Goal: Task Accomplishment & Management: Use online tool/utility

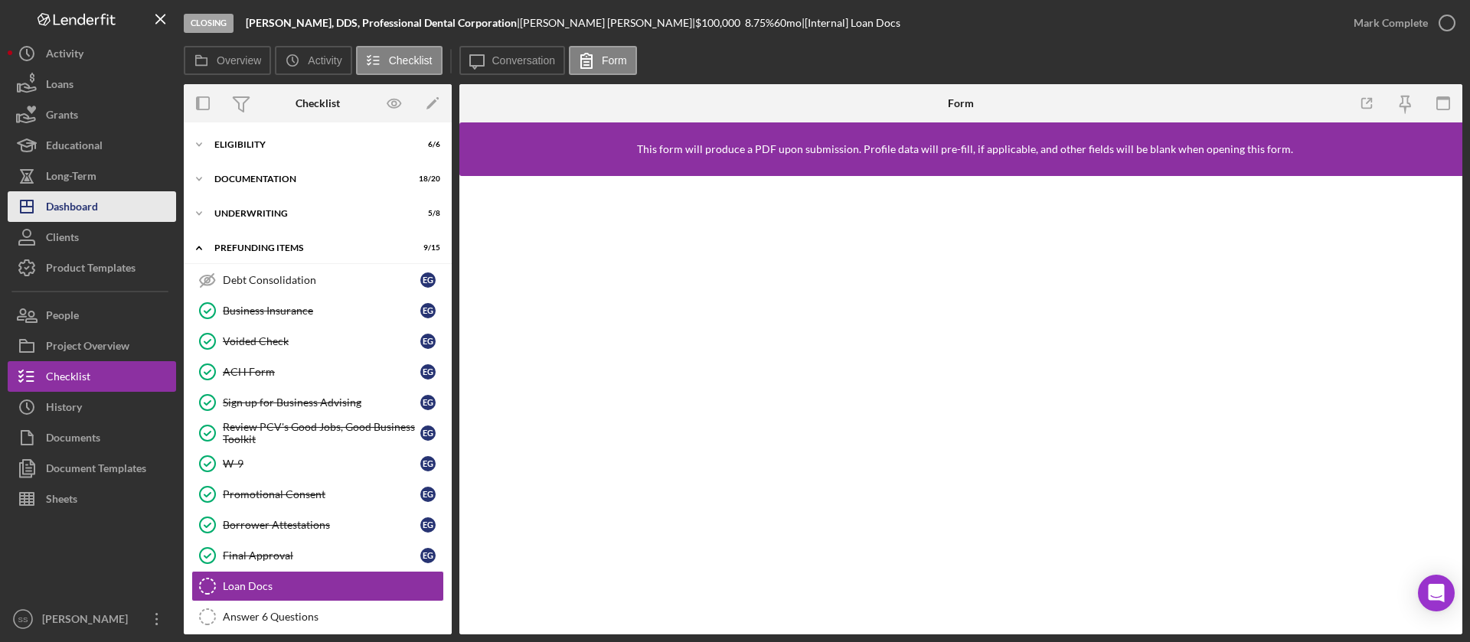
scroll to position [24, 0]
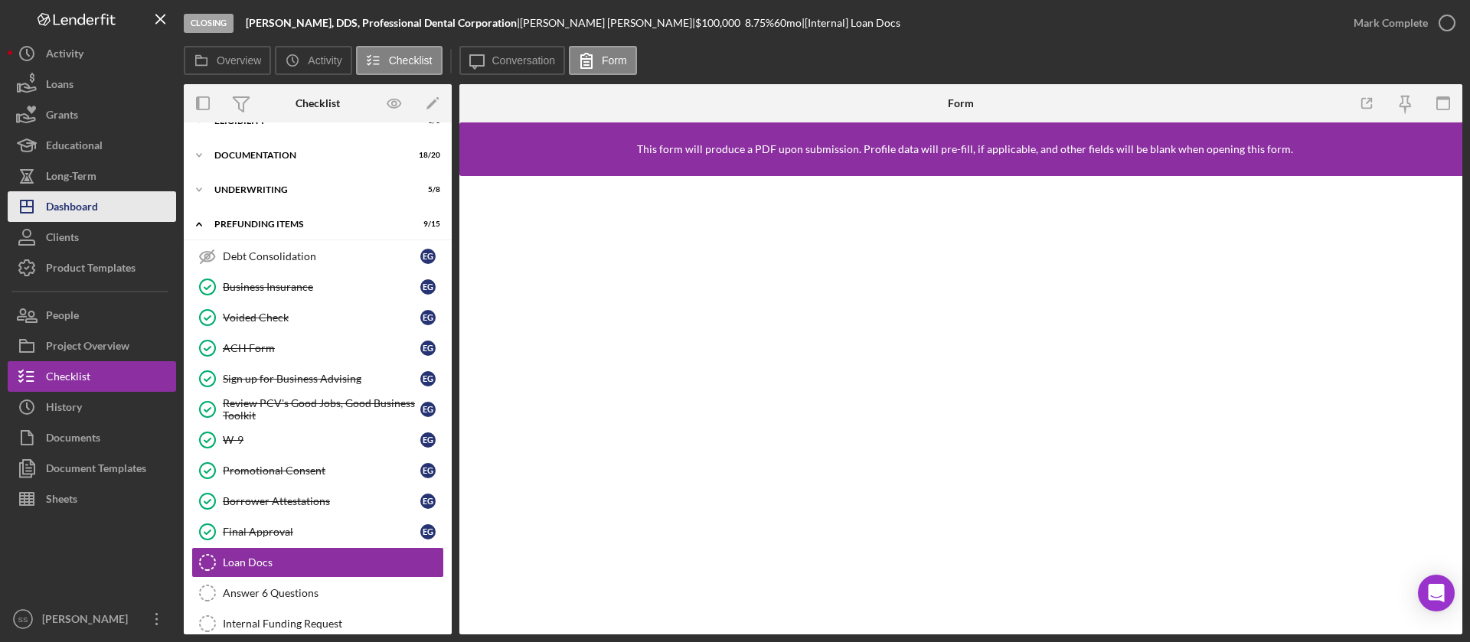
click at [69, 214] on div "Dashboard" at bounding box center [72, 208] width 52 height 34
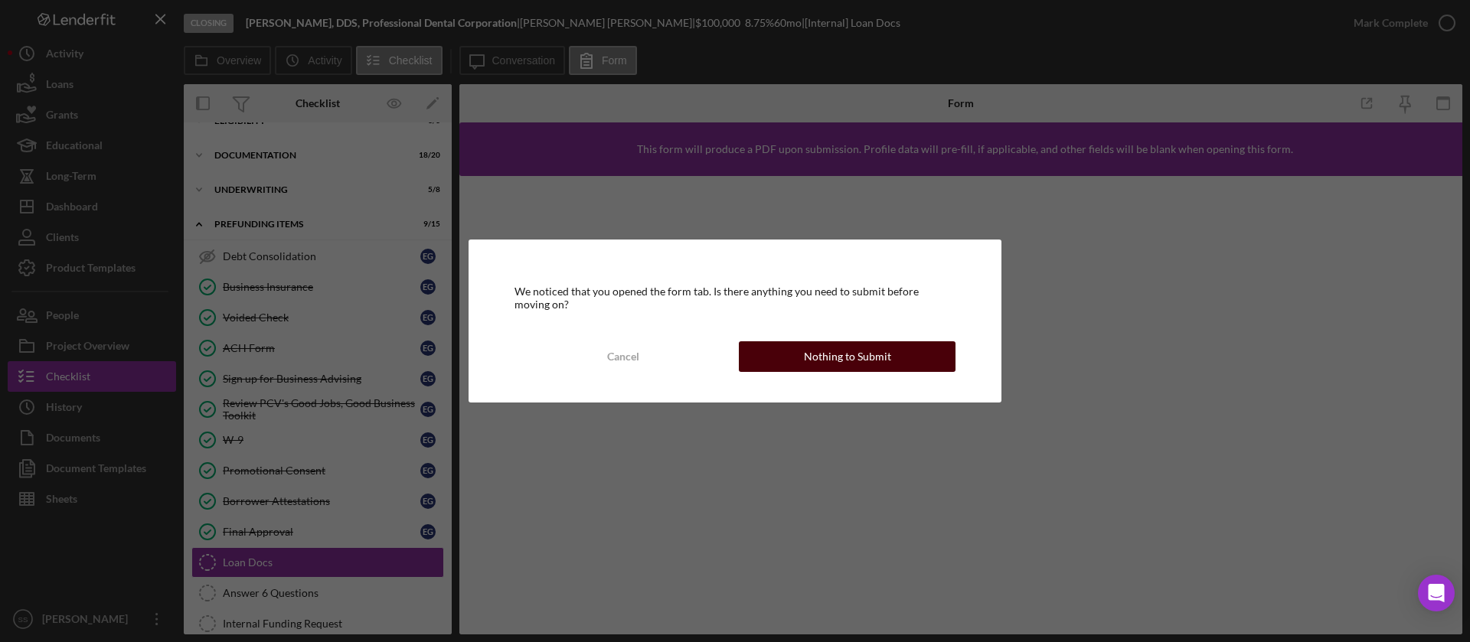
click at [799, 362] on button "Nothing to Submit" at bounding box center [847, 356] width 217 height 31
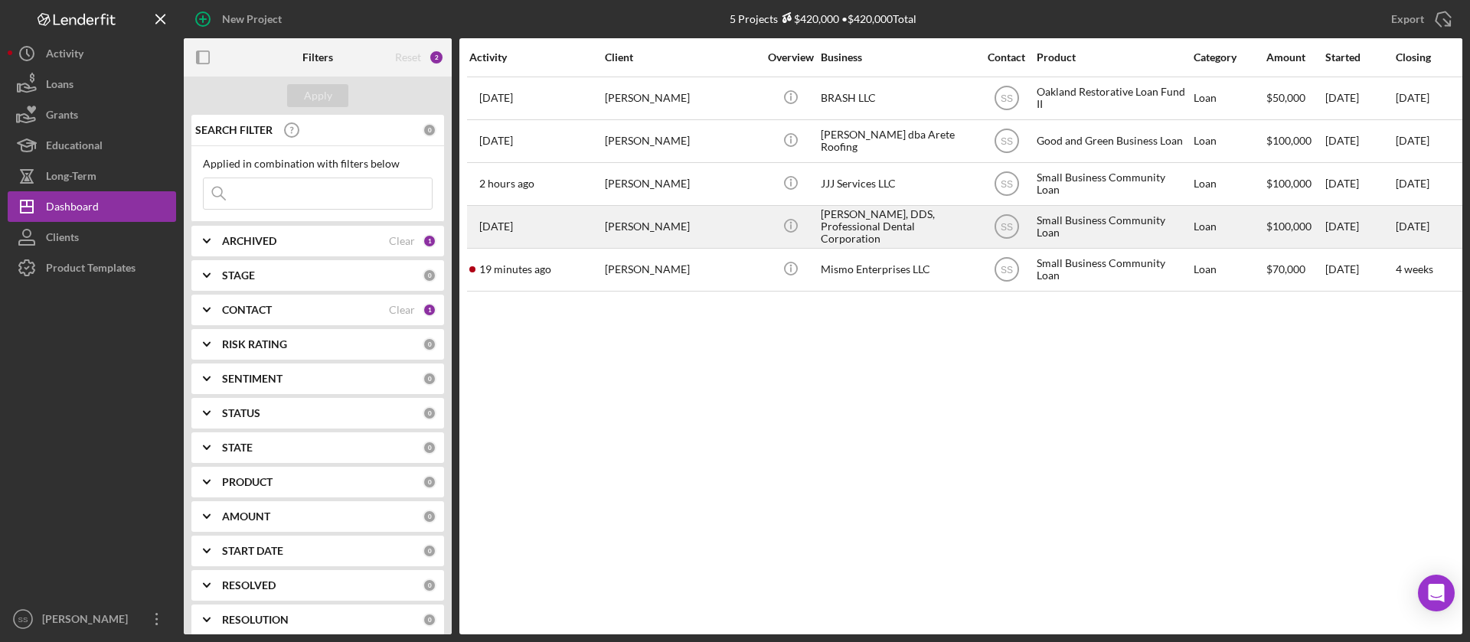
click at [658, 236] on div "[PERSON_NAME]" at bounding box center [681, 227] width 153 height 41
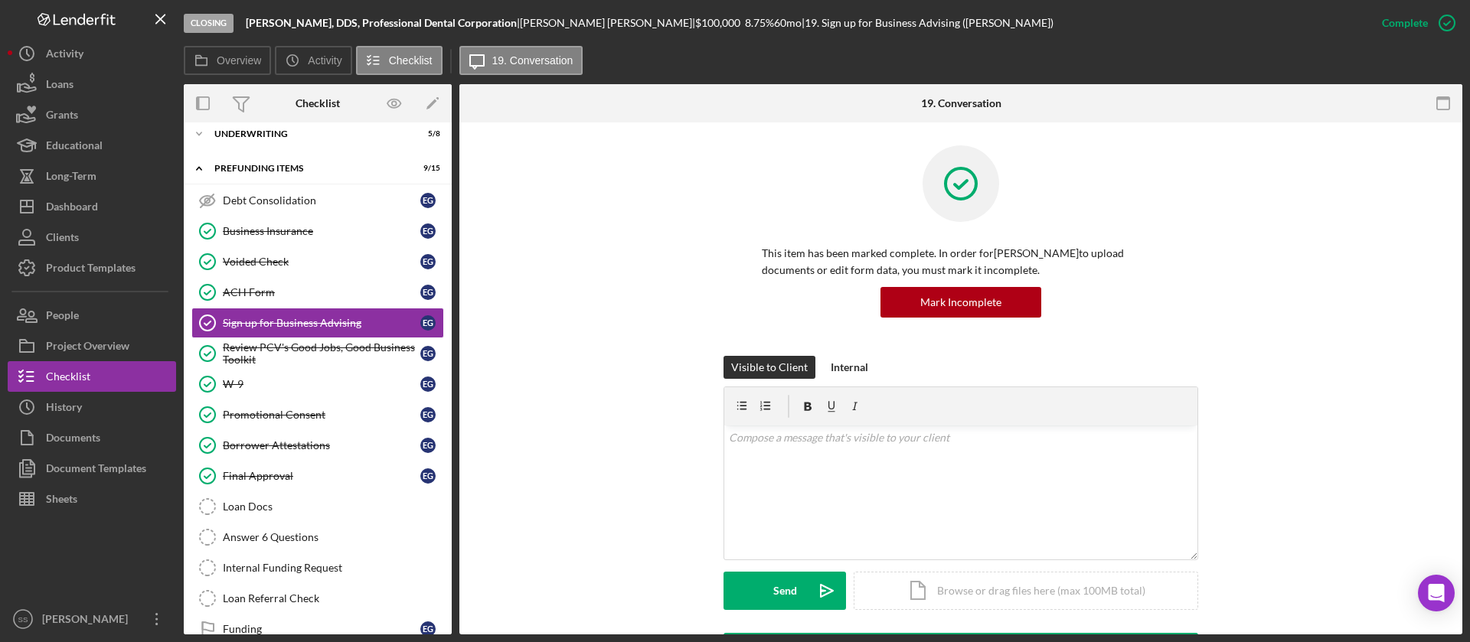
scroll to position [105, 0]
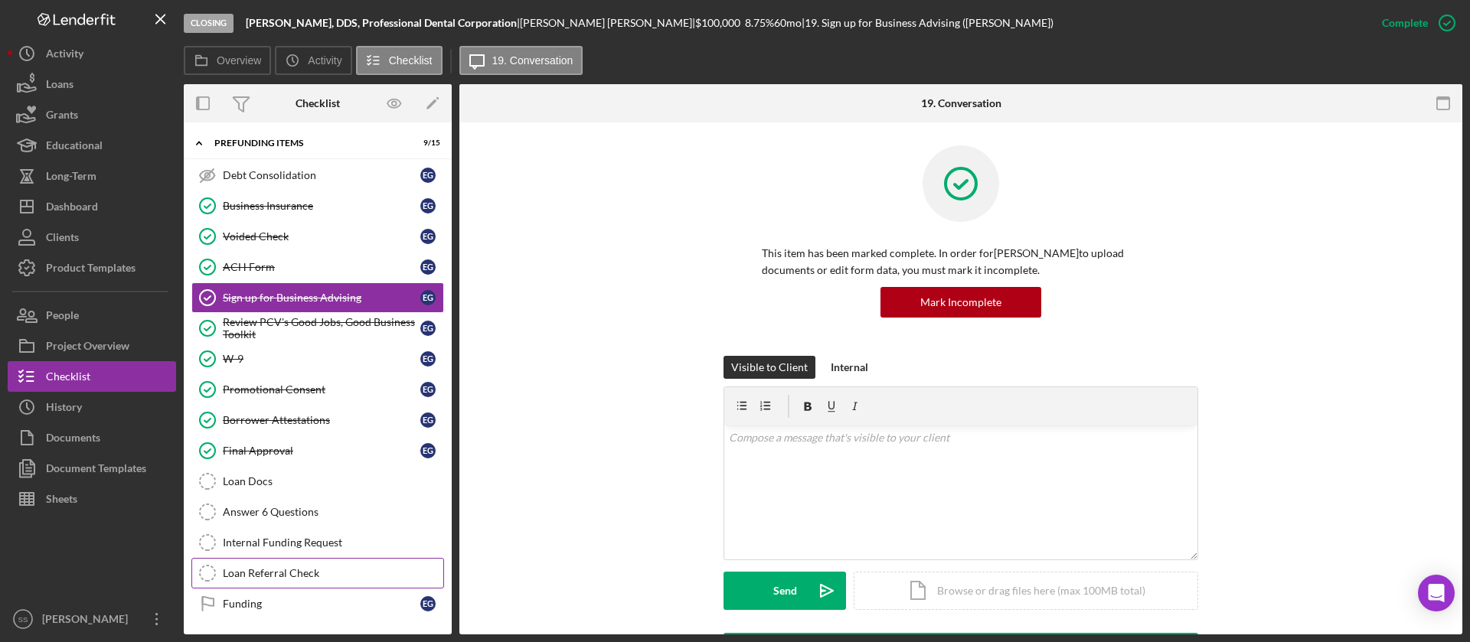
click at [308, 575] on div "Loan Referral Check" at bounding box center [333, 573] width 220 height 12
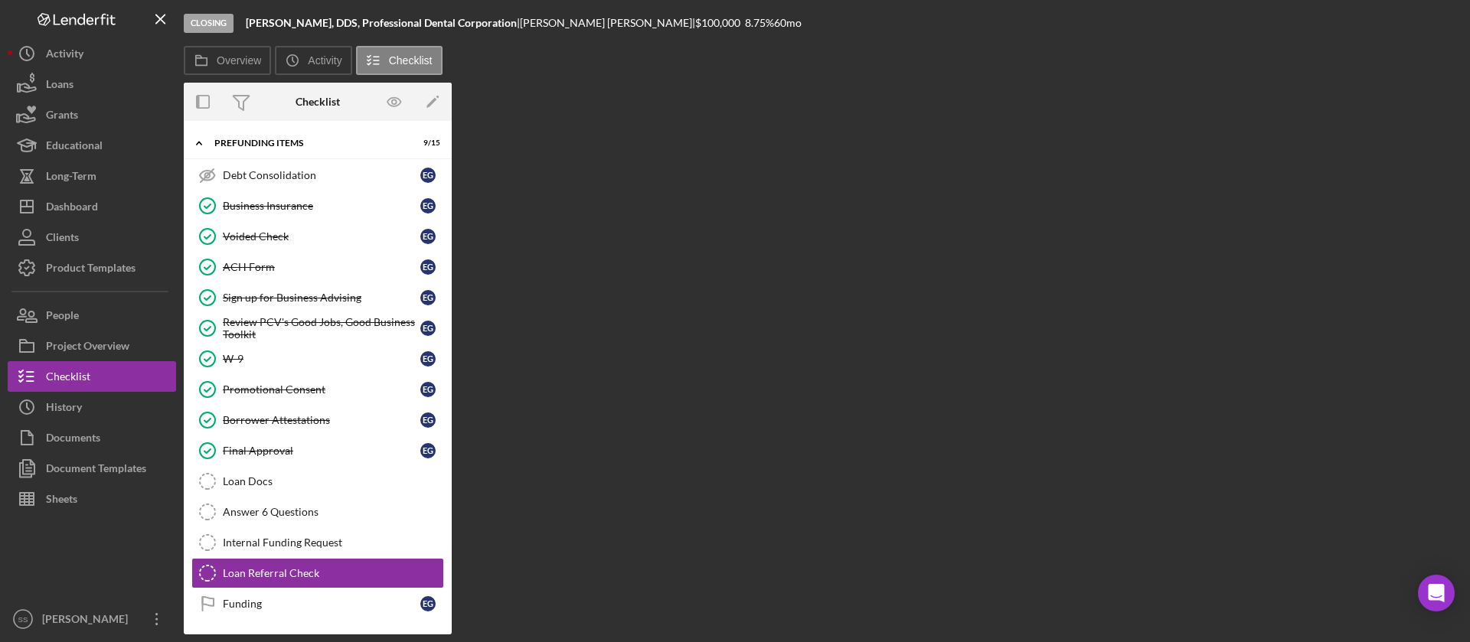
scroll to position [105, 0]
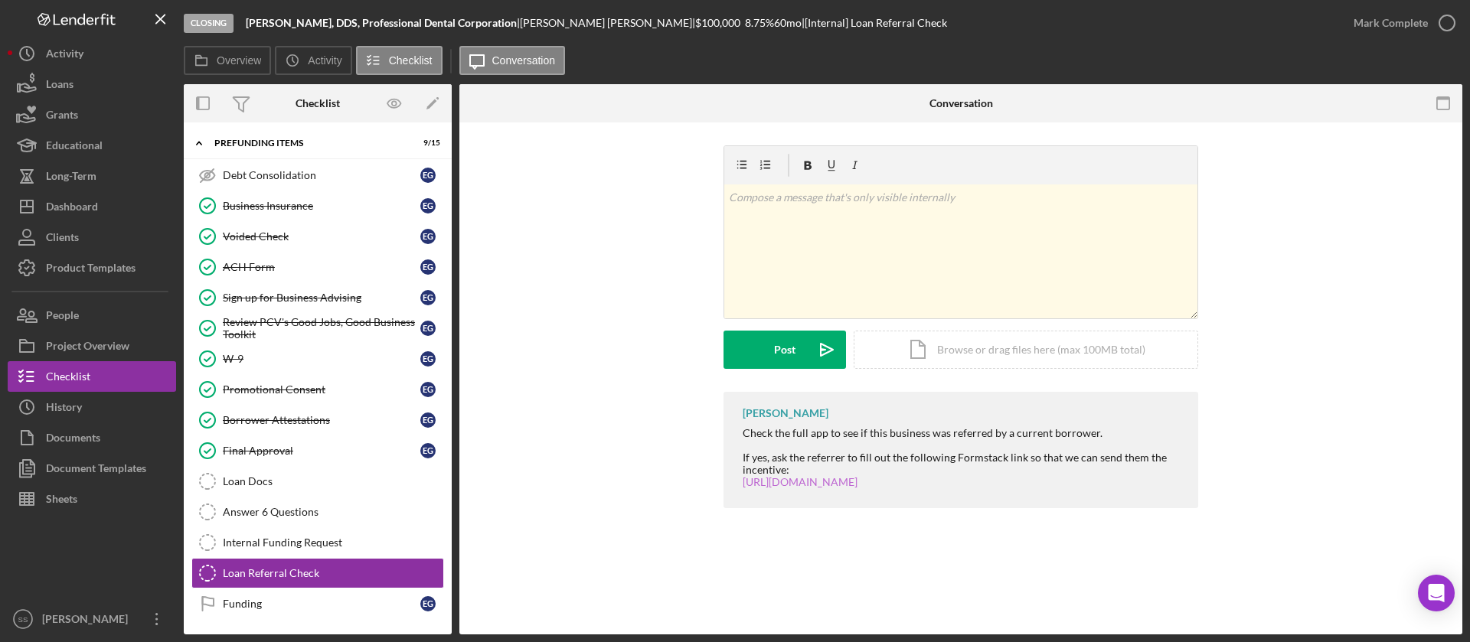
click at [857, 478] on link "[URL][DOMAIN_NAME]" at bounding box center [799, 481] width 115 height 13
